Goal: Complete application form

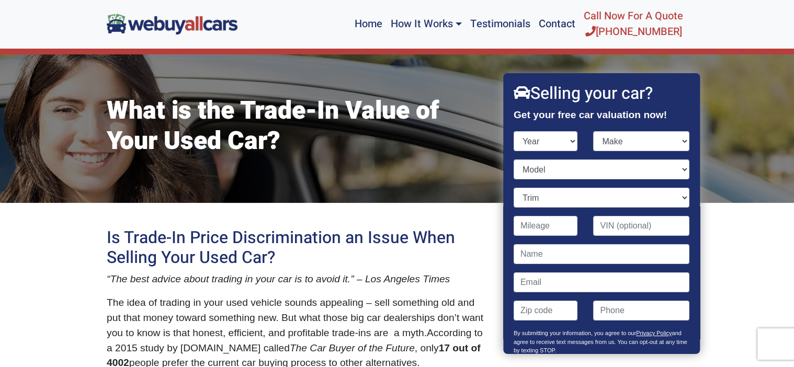
select select "2017"
click at [513, 131] on select "Year [DATE] 2024 2023 2022 2021 2020 2019 2018 2017 2016 2015 2014 2013 2012 20…" at bounding box center [545, 141] width 64 height 20
click at [684, 141] on select "Make Acura Alfa Romeo Aston [PERSON_NAME] Audi Bentley BMW Buick Cadillac Chevr…" at bounding box center [641, 141] width 96 height 20
select select "Toyota"
click at [593, 131] on select "Make Acura Alfa Romeo Aston [PERSON_NAME] Audi Bentley BMW Buick Cadillac Chevr…" at bounding box center [641, 141] width 96 height 20
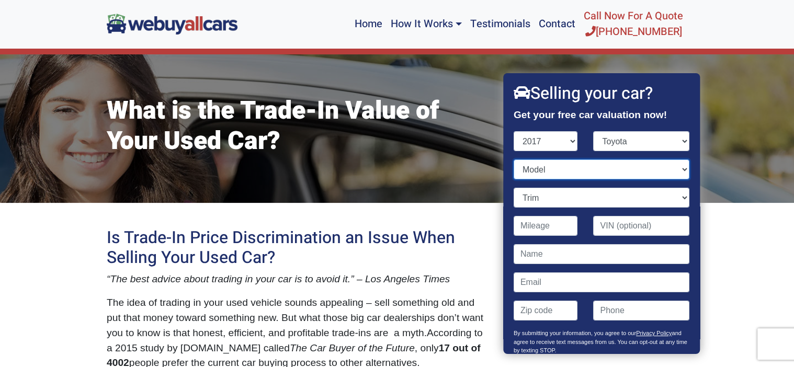
click at [685, 170] on select "Model 4Runner 86 Avalon Avalon Hybrid Camry Camry Hybrid Corolla Corolla iM Hig…" at bounding box center [601, 169] width 176 height 20
select select "Corolla"
click at [513, 159] on select "Model 4Runner 86 Avalon Avalon Hybrid Camry Camry Hybrid Corolla Corolla iM Hig…" at bounding box center [601, 169] width 176 height 20
click at [683, 197] on select "Trim 50th Anniversary Special Edition 4dr Sedan (1.8L 4cyl CVT) L 4dr Sedan (1.…" at bounding box center [601, 198] width 176 height 20
select select "SE 4dr Sedan (1.8L 4cyl)"
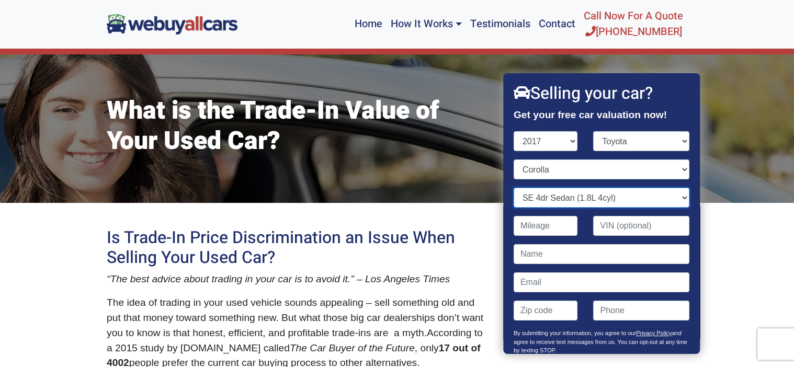
click at [513, 188] on select "Trim 50th Anniversary Special Edition 4dr Sedan (1.8L 4cyl CVT) L 4dr Sedan (1.…" at bounding box center [601, 198] width 176 height 20
click at [558, 225] on input "Contact form" at bounding box center [545, 226] width 64 height 20
type input "128,000"
click at [618, 252] on input "Contact form" at bounding box center [601, 254] width 176 height 20
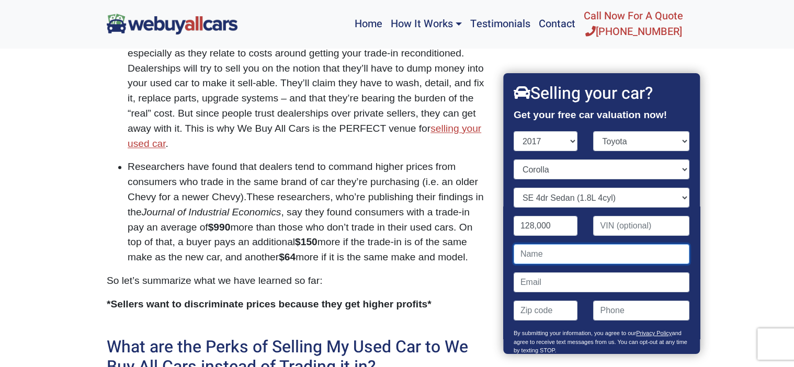
scroll to position [1373, 0]
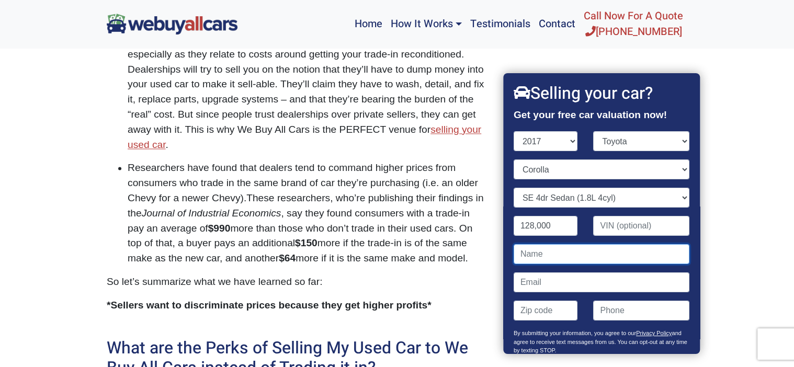
click at [555, 256] on input "Contact form" at bounding box center [601, 254] width 176 height 20
type input "[PERSON_NAME]"
click at [556, 281] on input "Contact form" at bounding box center [601, 282] width 176 height 20
type input "[EMAIL_ADDRESS][DOMAIN_NAME]"
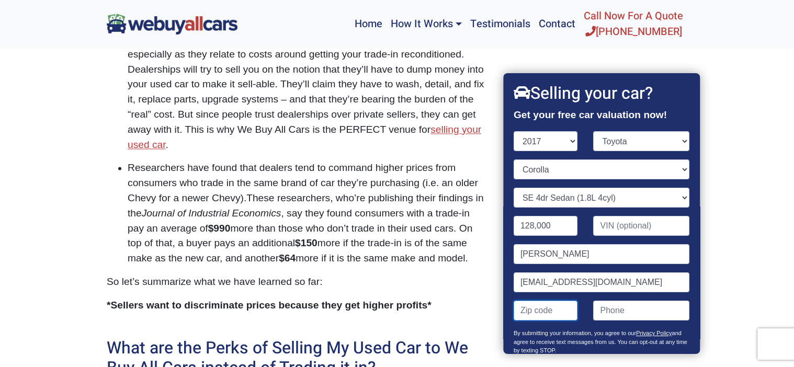
click at [563, 310] on input "Contact form" at bounding box center [545, 311] width 64 height 20
type input "08021"
click at [627, 311] on input "Contact form" at bounding box center [641, 311] width 96 height 20
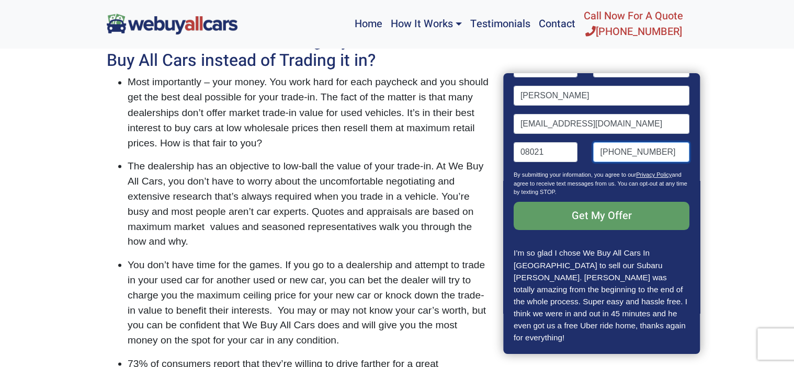
scroll to position [1681, 0]
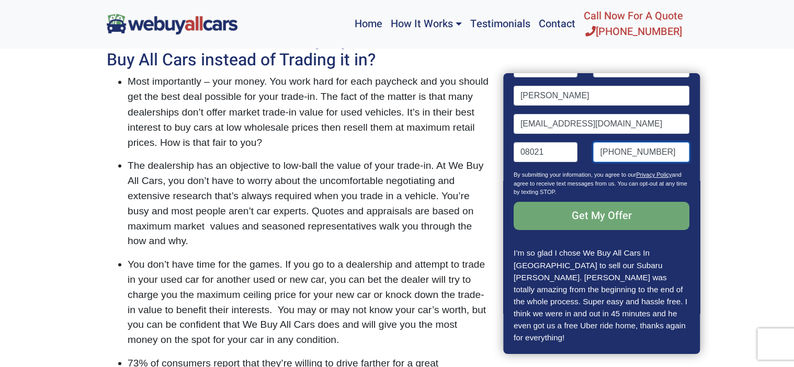
type input "[PHONE_NUMBER]"
click at [616, 214] on input "Get My Offer" at bounding box center [601, 216] width 176 height 28
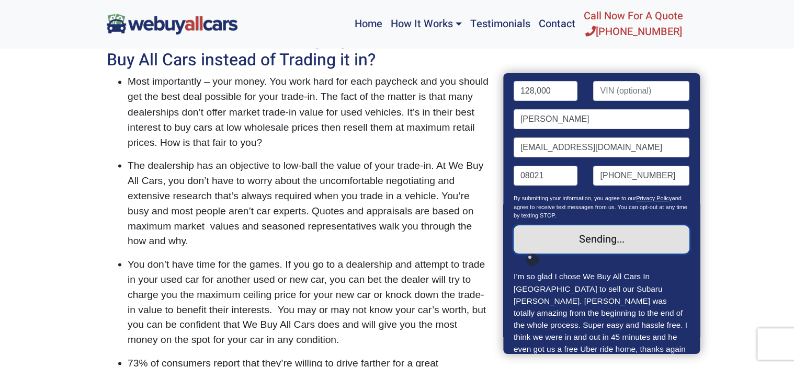
scroll to position [158, 0]
